Goal: Check status

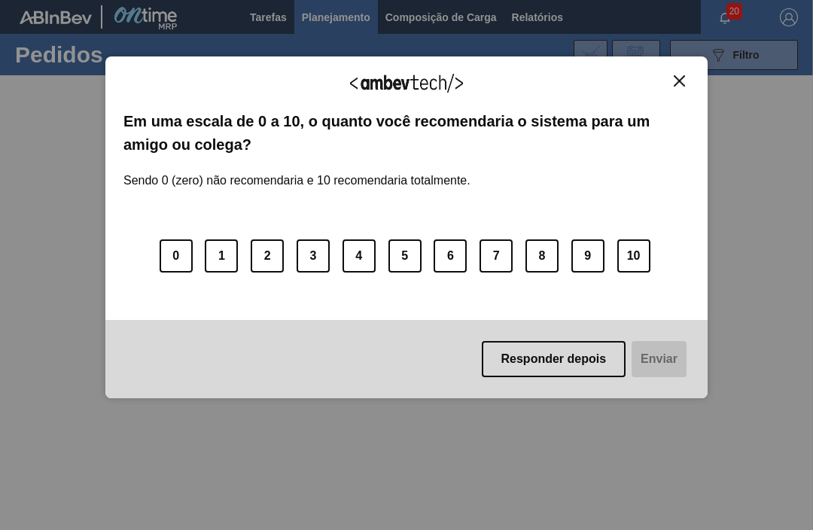
click at [673, 75] on img "Close" at bounding box center [678, 80] width 11 height 11
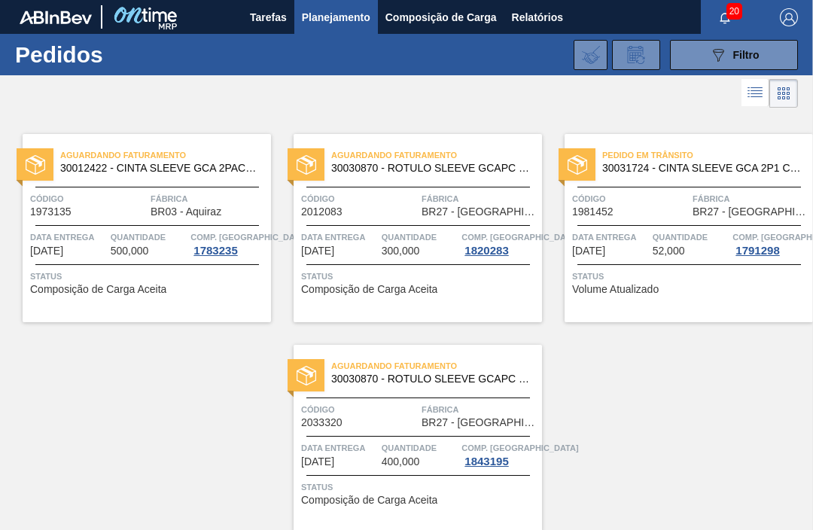
click at [428, 475] on div "Aguardando Faturamento 30030870 - ROTULO SLEEVE GCAPC 2PACK2L NIV24 Código 2033…" at bounding box center [417, 439] width 248 height 188
click at [449, 236] on span "Quantidade" at bounding box center [419, 236] width 77 height 15
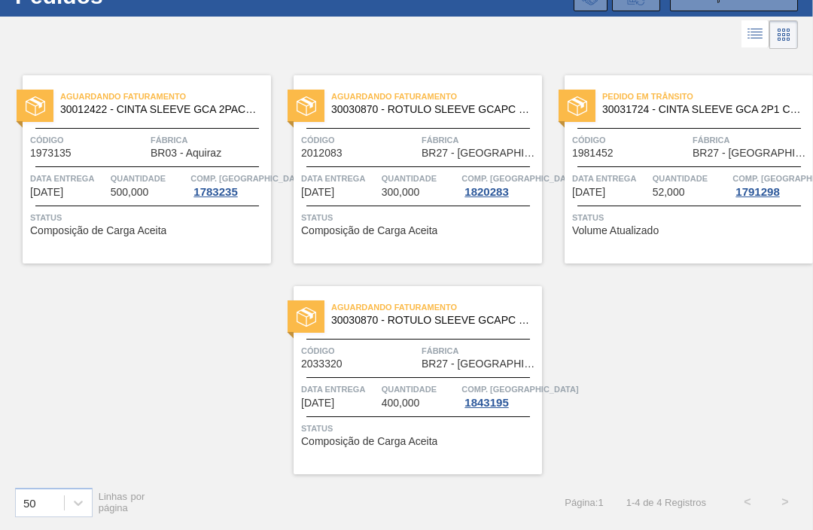
scroll to position [59, 0]
click at [436, 421] on span "Status" at bounding box center [419, 428] width 237 height 15
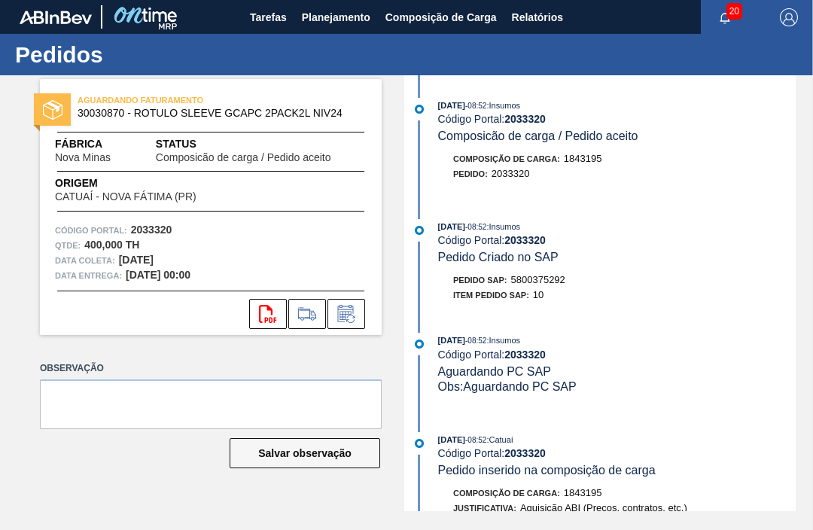
click at [767, 281] on div "22/09/2025 - 08:52 : Insumos Código Portal: 2033320 Pedido Criado no SAP Pedido…" at bounding box center [602, 264] width 388 height 91
click at [740, 287] on div "Pedido SAP: 5800375292" at bounding box center [616, 279] width 357 height 15
click at [715, 345] on div "22/09/2025 - 08:52 : Insumos" at bounding box center [616, 340] width 357 height 15
click at [739, 287] on div "Pedido SAP: 5800375292" at bounding box center [616, 279] width 357 height 15
click at [730, 23] on icon "button" at bounding box center [725, 18] width 12 height 12
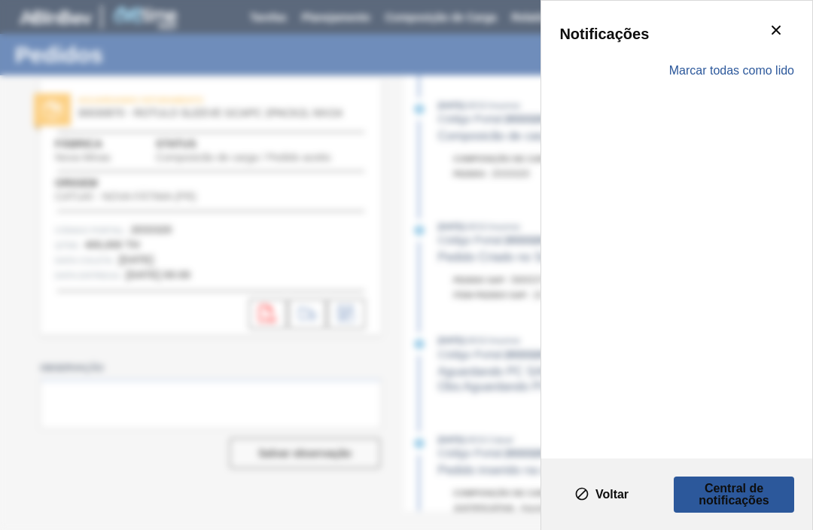
click at [769, 38] on icon "botão de ícone" at bounding box center [776, 30] width 18 height 18
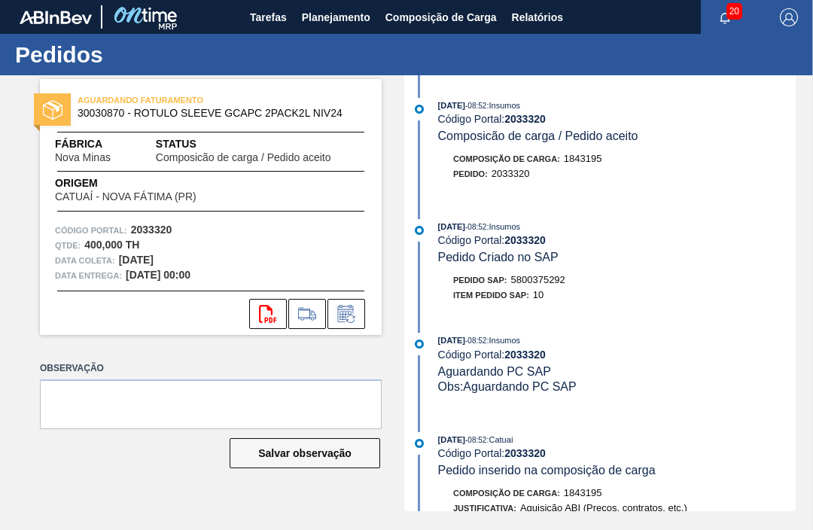
click at [342, 17] on span "Planejamento" at bounding box center [336, 17] width 68 height 18
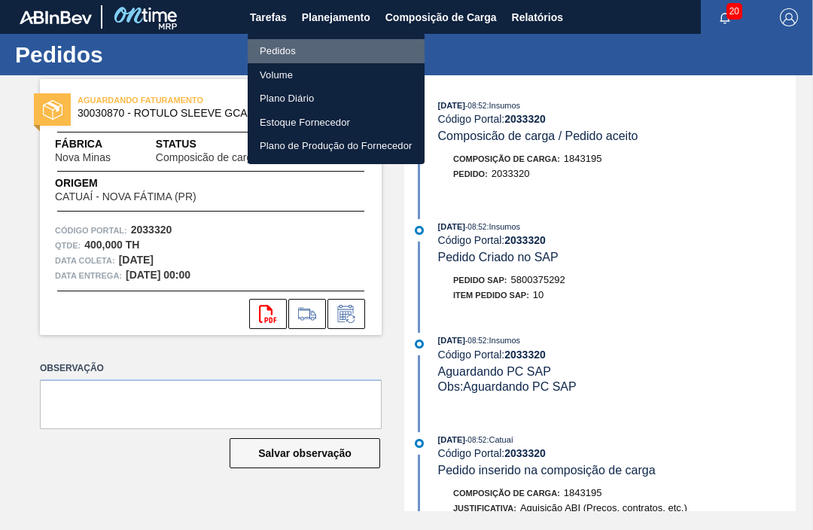
click at [290, 49] on li "Pedidos" at bounding box center [336, 51] width 177 height 24
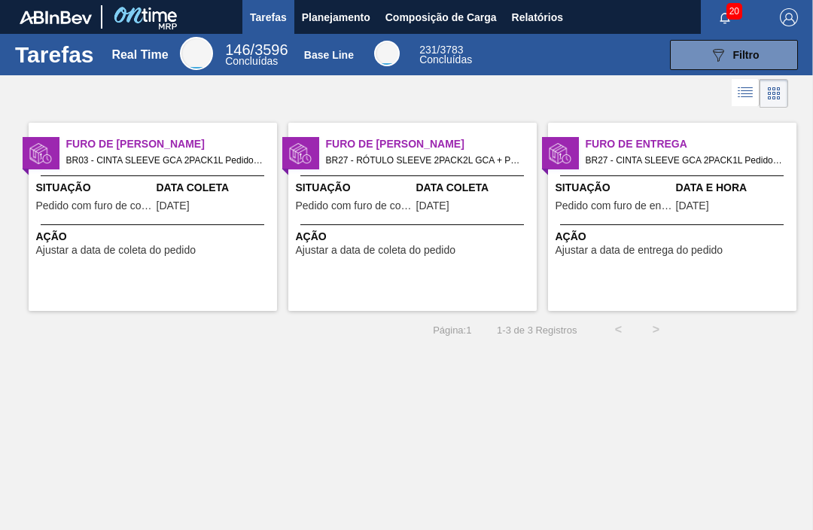
click at [340, 6] on button "Planejamento" at bounding box center [336, 17] width 84 height 34
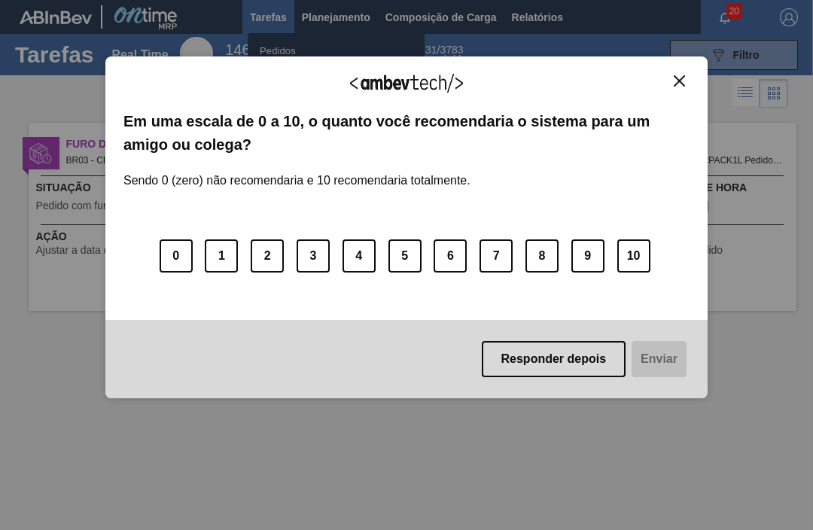
click at [679, 84] on img "Close" at bounding box center [678, 80] width 11 height 11
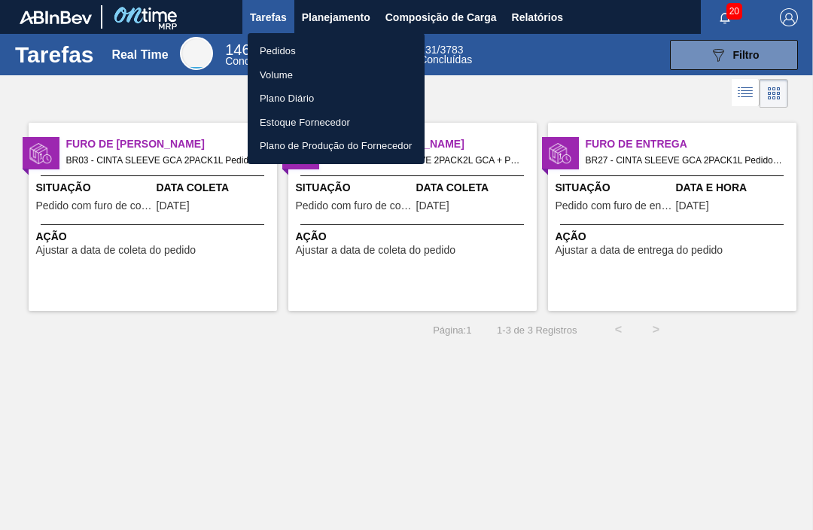
click at [289, 44] on li "Pedidos" at bounding box center [336, 51] width 177 height 24
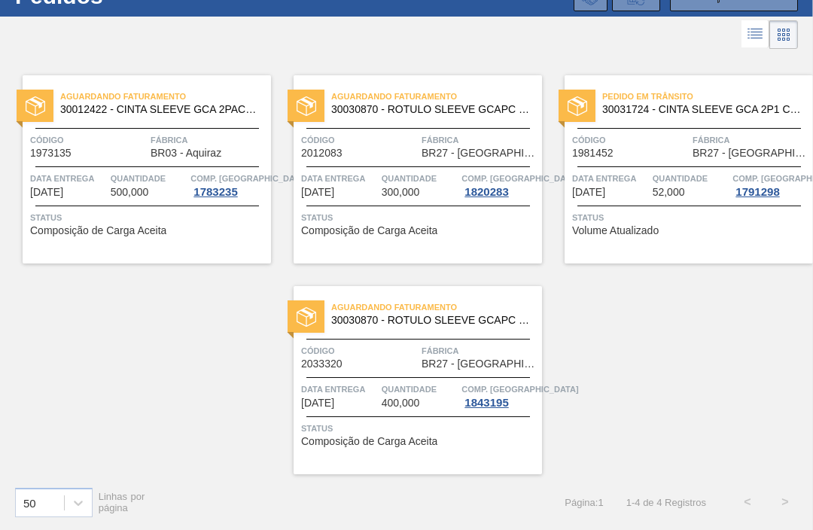
scroll to position [59, 0]
